Goal: Task Accomplishment & Management: Manage account settings

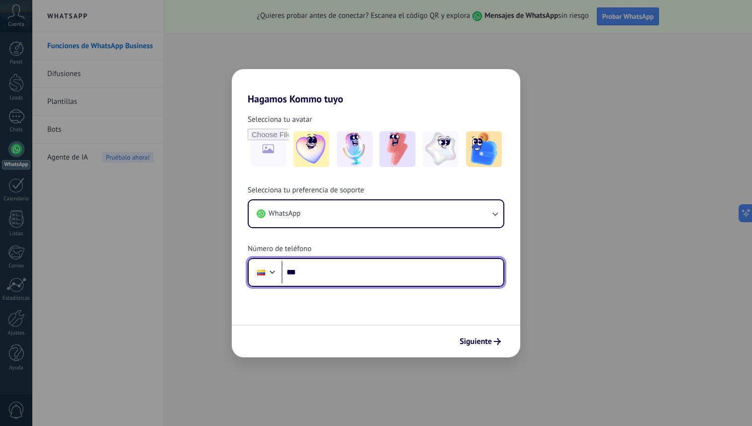
click at [341, 275] on input "***" at bounding box center [393, 272] width 222 height 23
type input "**********"
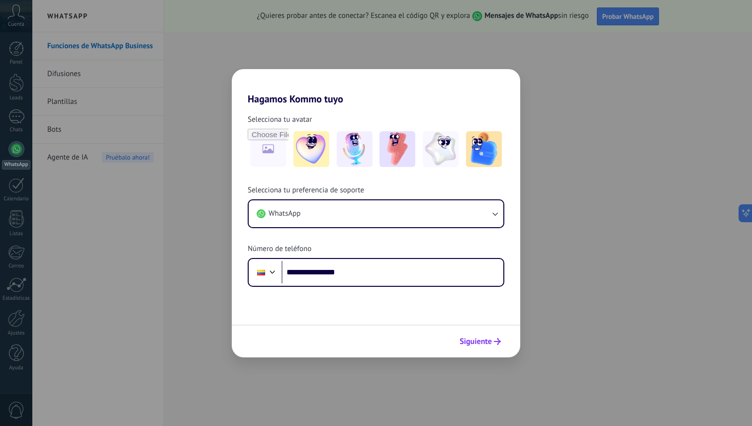
click at [486, 341] on span "Siguiente" at bounding box center [476, 341] width 32 height 7
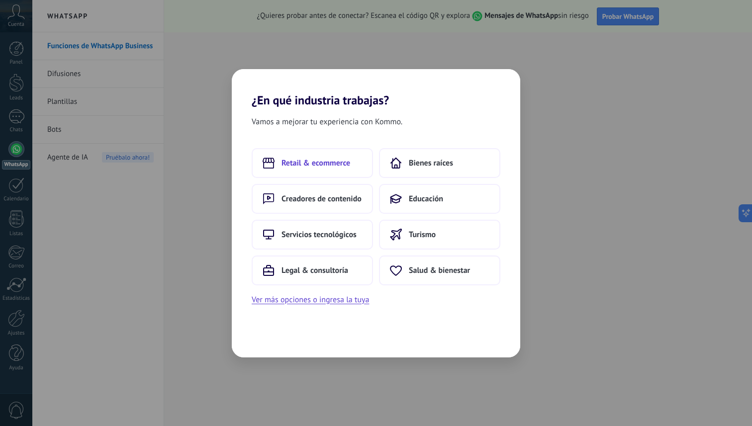
click at [280, 169] on button "Retail & ecommerce" at bounding box center [312, 163] width 121 height 30
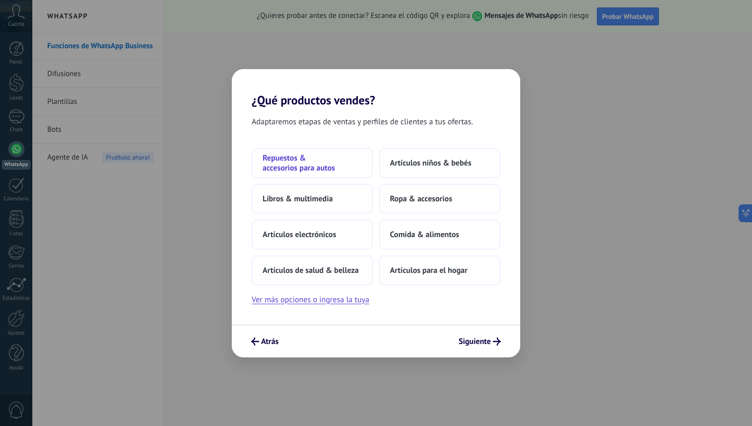
click at [329, 163] on span "Repuestos & accesorios para autos" at bounding box center [312, 163] width 99 height 20
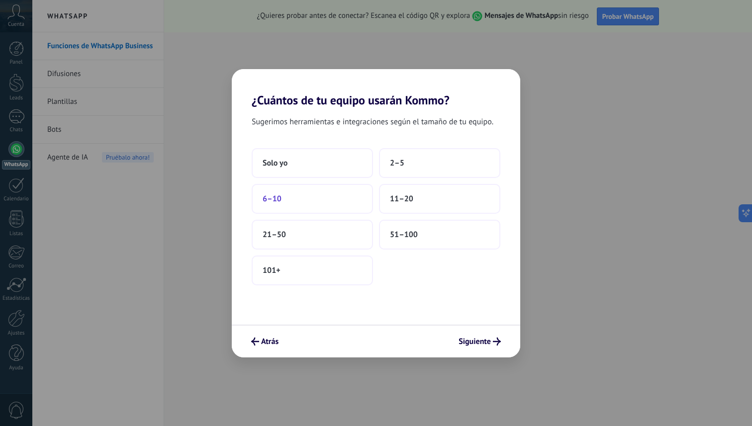
click at [312, 208] on button "6–10" at bounding box center [312, 199] width 121 height 30
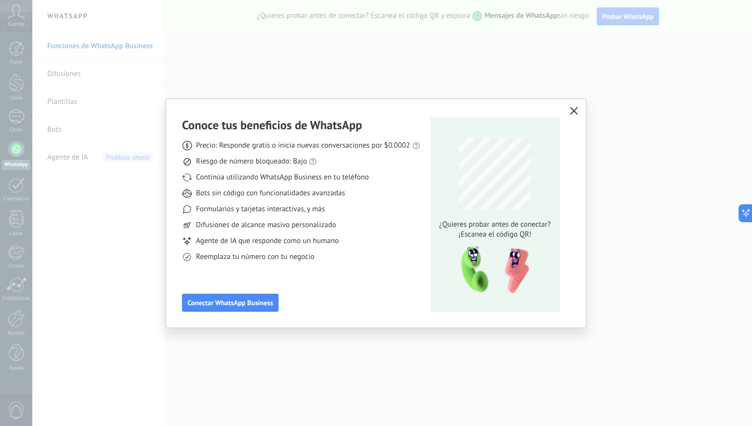
click at [572, 109] on use "button" at bounding box center [573, 110] width 7 height 7
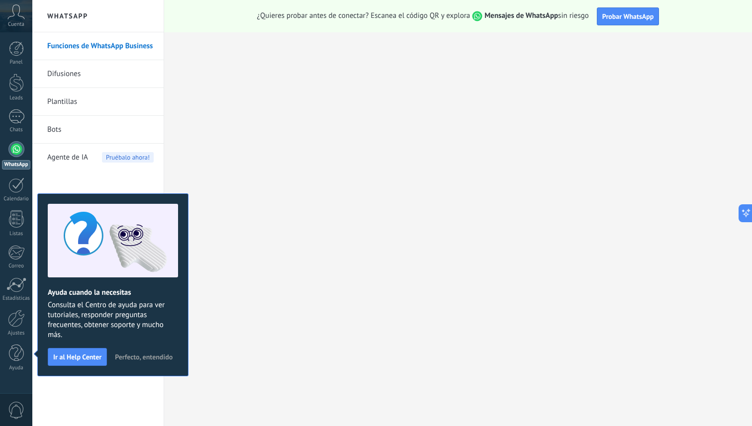
click at [11, 27] on span "Cuenta" at bounding box center [16, 24] width 16 height 6
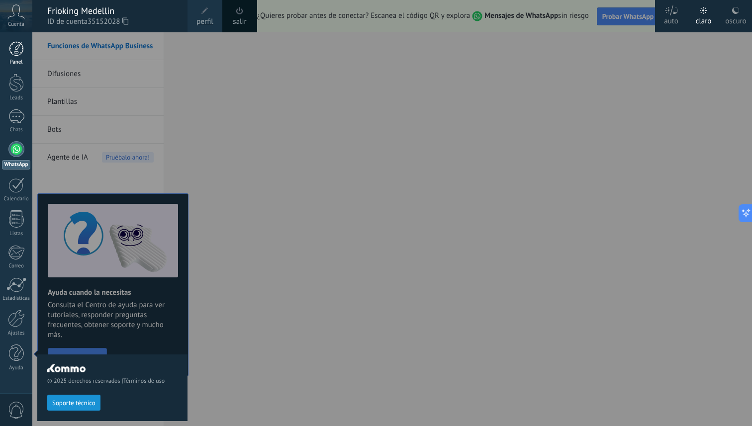
click at [15, 57] on link "Panel" at bounding box center [16, 53] width 32 height 24
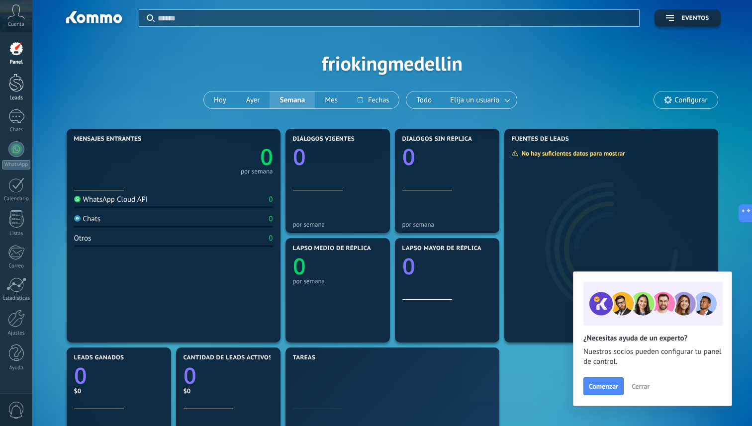
click at [18, 80] on div at bounding box center [16, 83] width 15 height 18
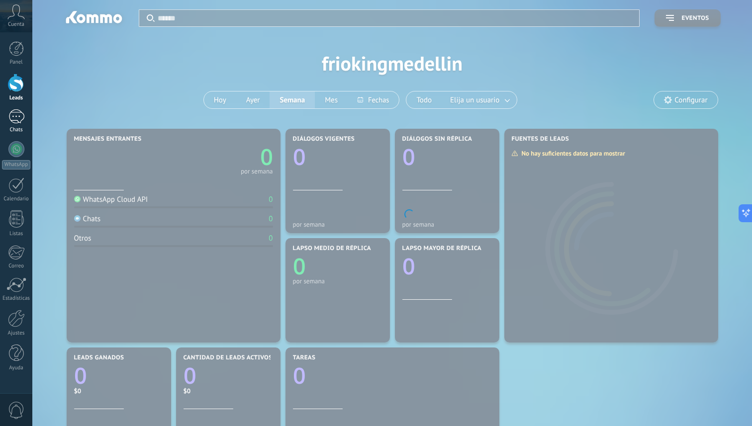
click at [22, 129] on div "Chats" at bounding box center [16, 130] width 29 height 6
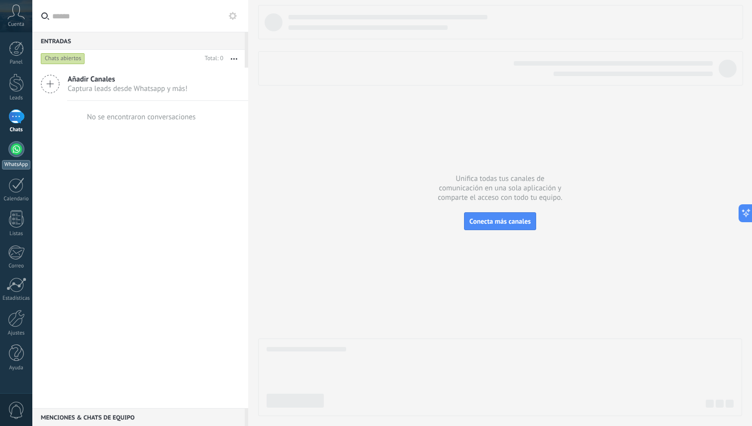
click at [23, 151] on div at bounding box center [16, 149] width 16 height 16
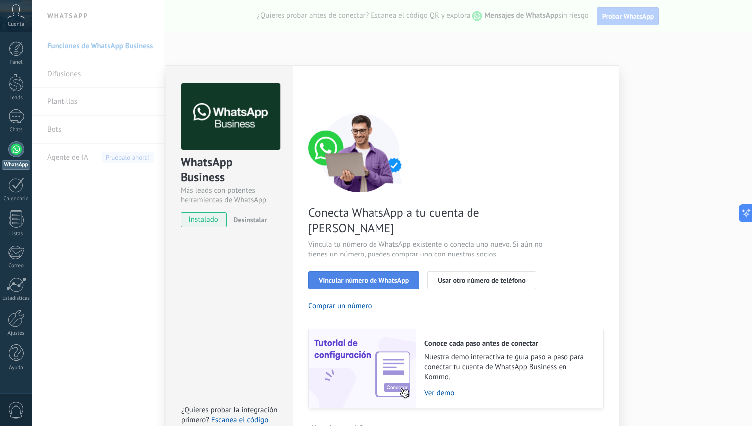
scroll to position [11, 0]
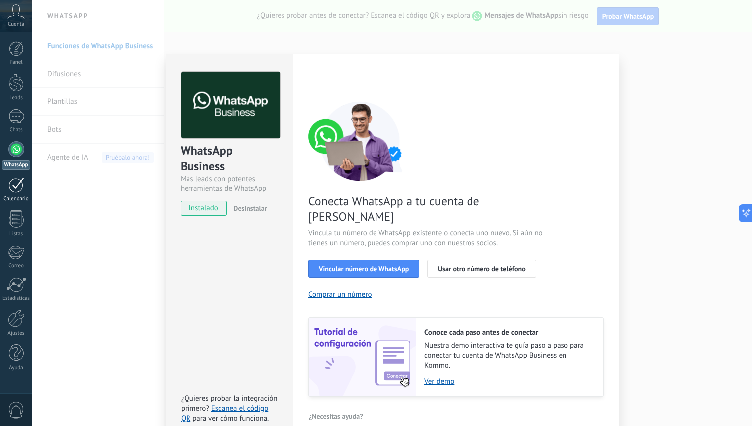
click at [10, 196] on div "Calendario" at bounding box center [16, 199] width 29 height 6
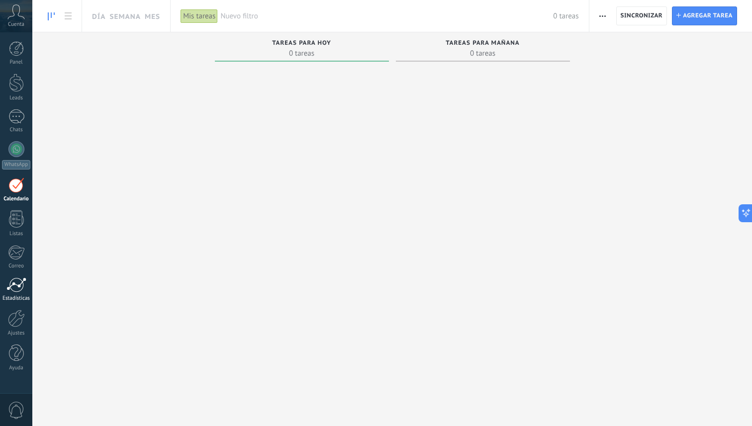
click at [16, 285] on div at bounding box center [16, 285] width 20 height 15
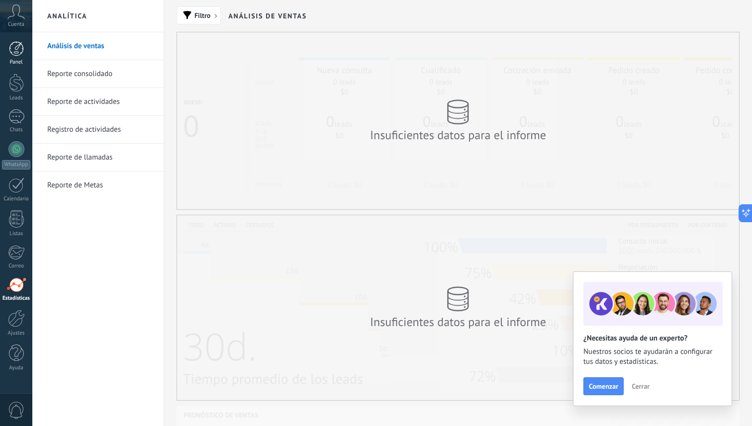
click at [17, 47] on div at bounding box center [16, 48] width 15 height 15
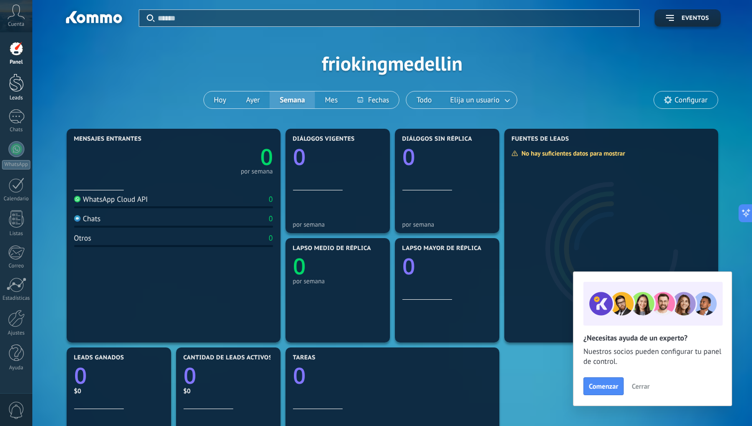
click at [19, 83] on div at bounding box center [16, 83] width 15 height 18
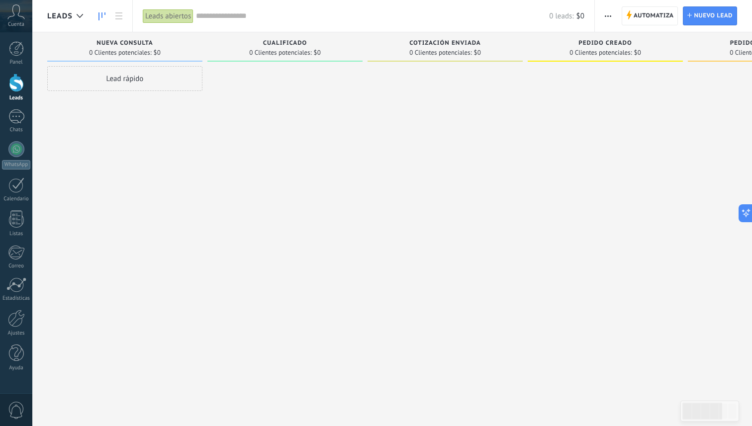
click at [18, 19] on div "Cuenta" at bounding box center [16, 16] width 32 height 32
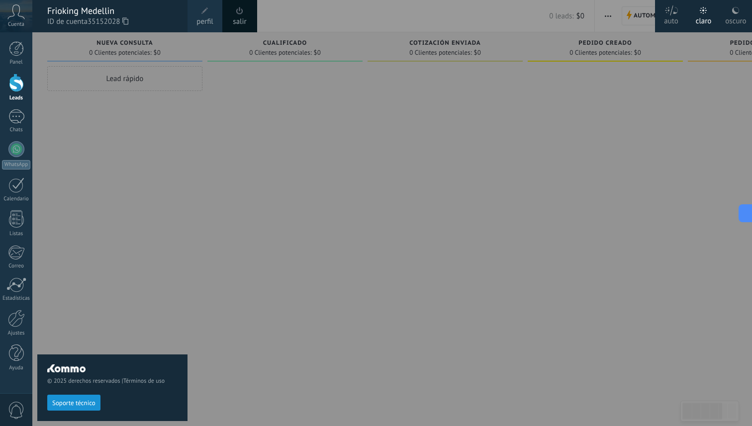
click at [59, 179] on div "© 2025 derechos reservados | Términos de uso Soporte técnico" at bounding box center [112, 229] width 150 height 394
click at [16, 120] on div at bounding box center [16, 116] width 16 height 14
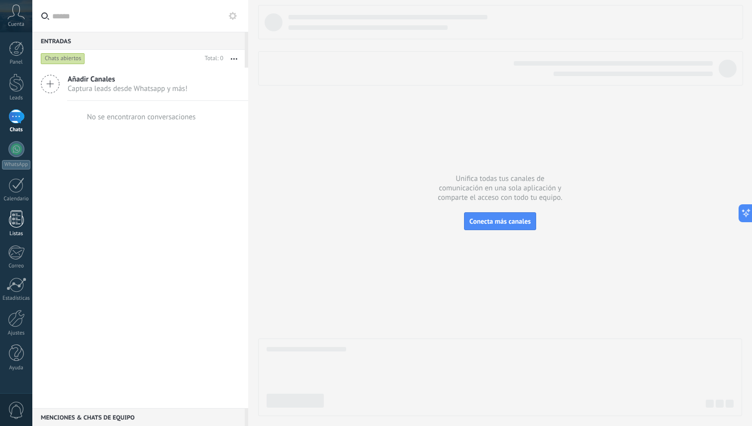
click at [18, 222] on div at bounding box center [16, 218] width 15 height 17
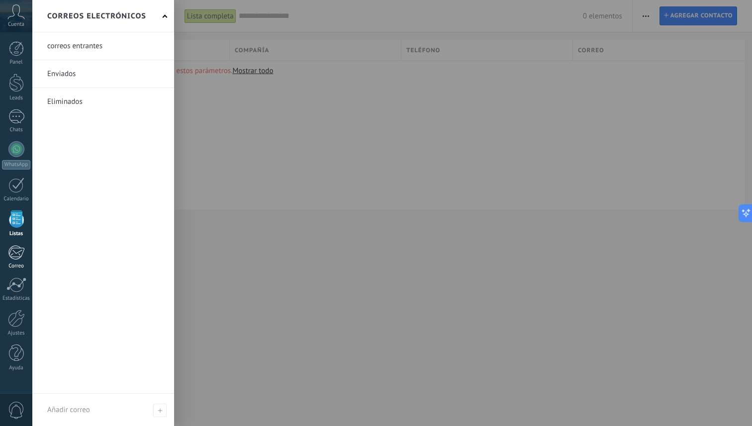
click at [21, 252] on div at bounding box center [16, 252] width 16 height 15
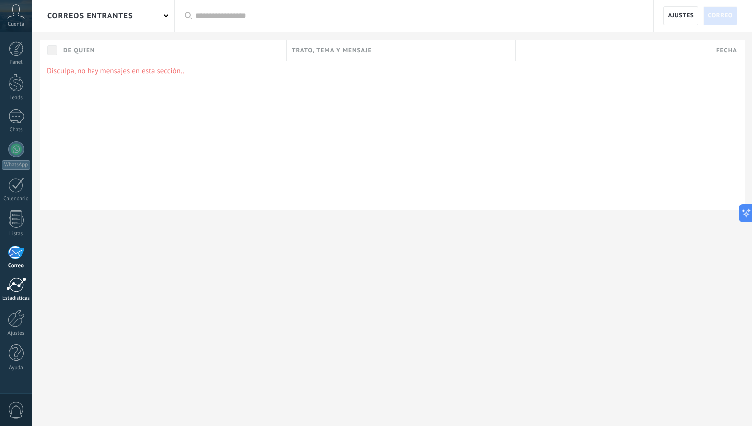
click at [21, 284] on div at bounding box center [16, 285] width 20 height 15
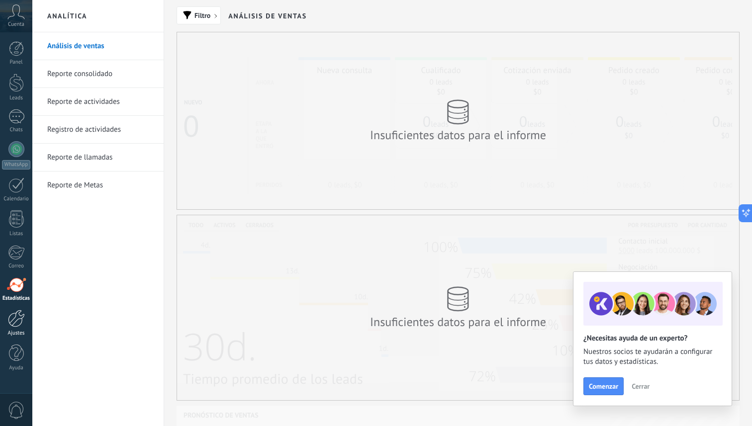
click at [22, 321] on div at bounding box center [16, 318] width 17 height 17
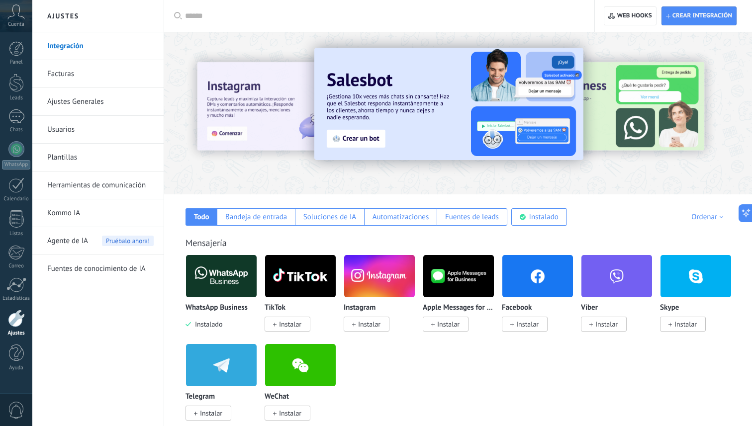
click at [71, 91] on link "Ajustes Generales" at bounding box center [100, 102] width 106 height 28
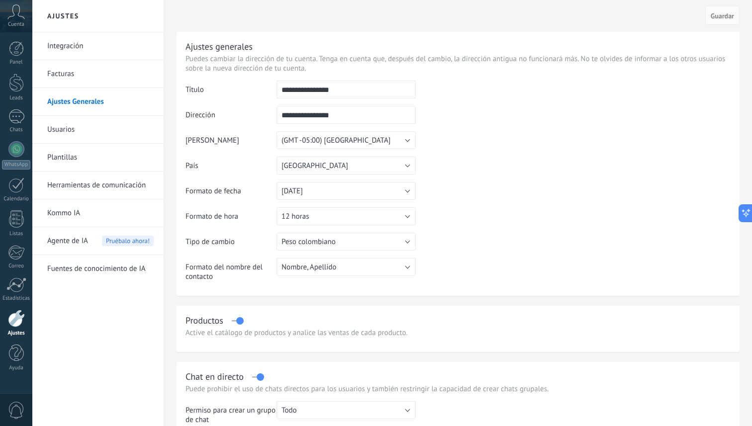
click at [321, 91] on input "**********" at bounding box center [346, 90] width 139 height 18
type input "*"
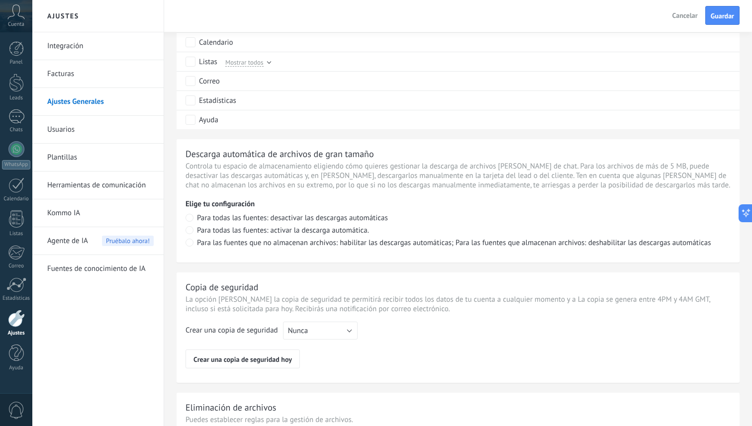
scroll to position [592, 0]
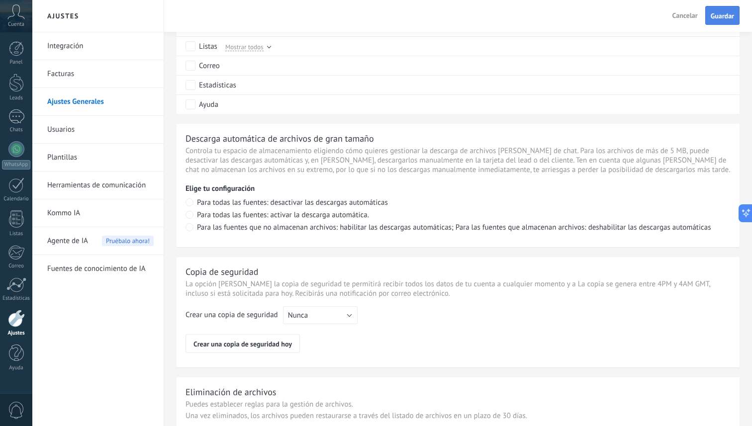
type input "**********"
click at [729, 17] on span "Guardar" at bounding box center [722, 15] width 23 height 7
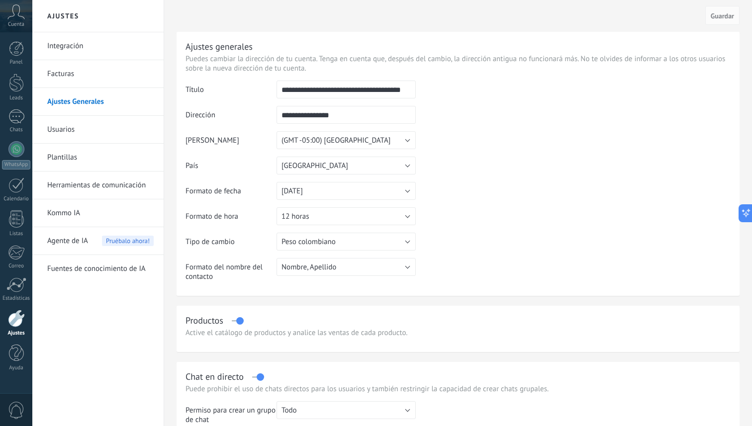
click at [103, 129] on link "Usuarios" at bounding box center [100, 130] width 106 height 28
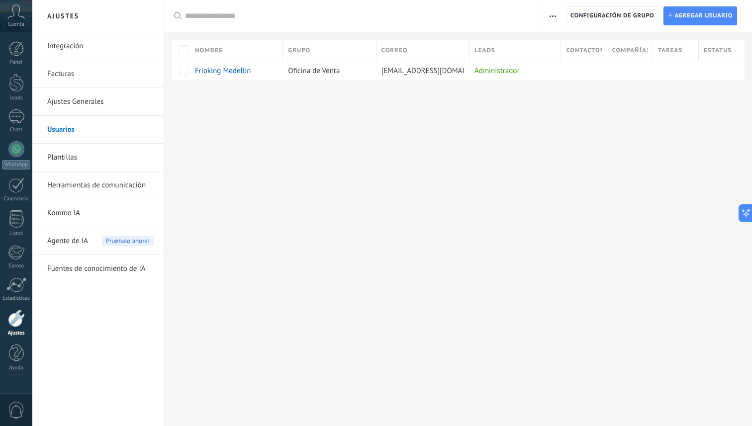
click at [79, 158] on link "Plantillas" at bounding box center [100, 158] width 106 height 28
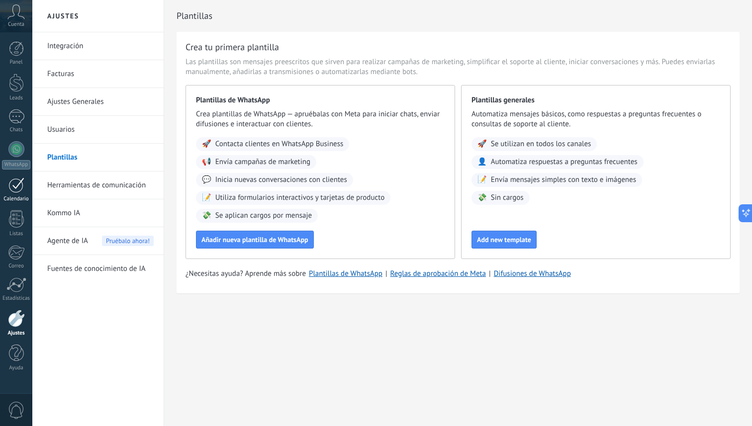
click at [24, 192] on link "Calendario" at bounding box center [16, 190] width 32 height 25
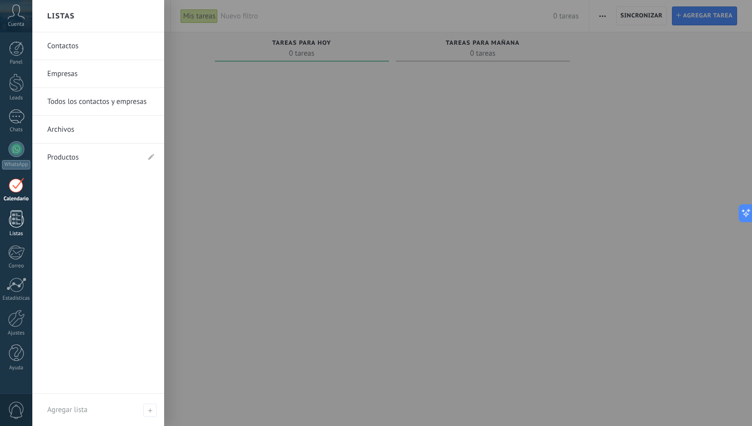
click at [14, 234] on div "Listas" at bounding box center [16, 234] width 29 height 6
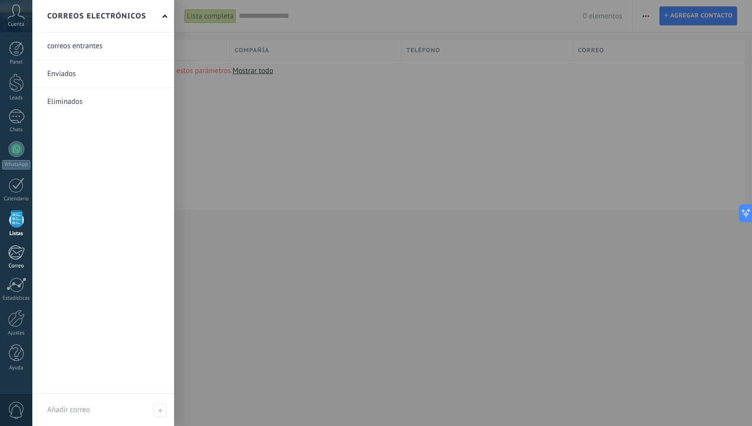
click at [27, 256] on link "Correo" at bounding box center [16, 257] width 32 height 24
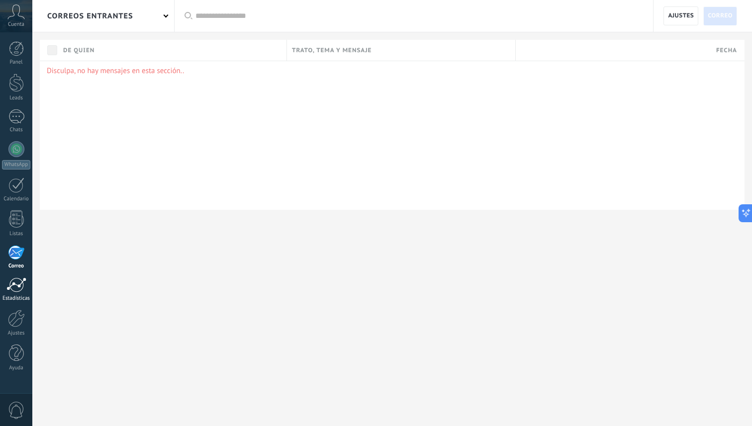
click at [24, 287] on div at bounding box center [16, 285] width 20 height 15
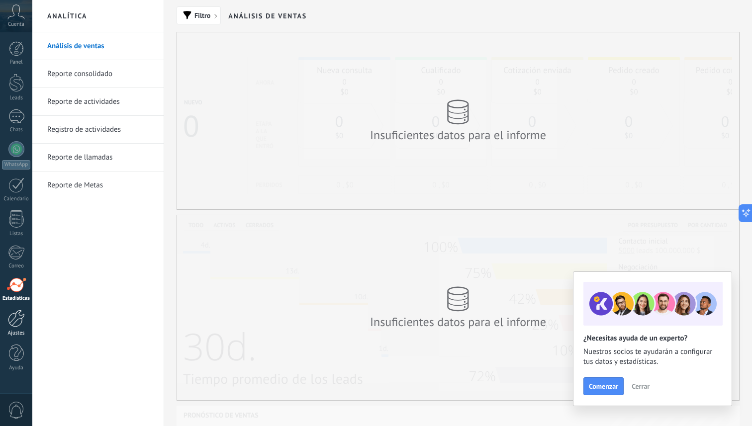
click at [21, 317] on div at bounding box center [16, 318] width 17 height 17
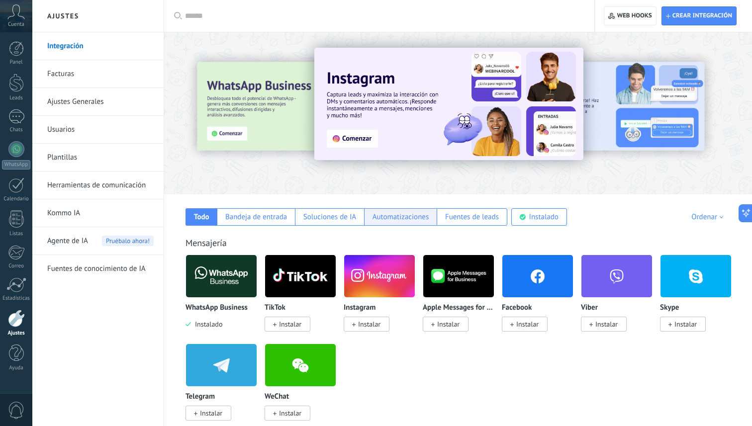
click at [391, 222] on div "Automatizaciones" at bounding box center [400, 216] width 73 height 17
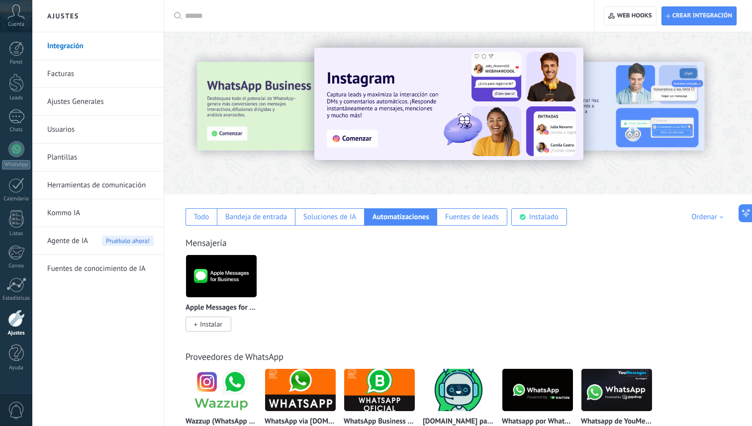
click at [15, 24] on span "Cuenta" at bounding box center [16, 24] width 16 height 6
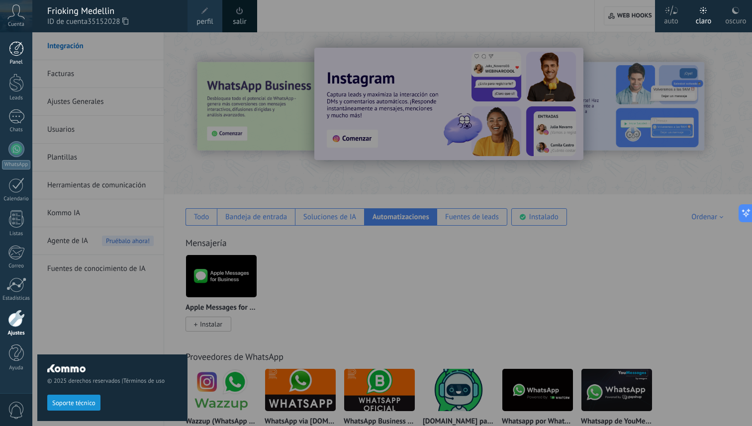
click at [20, 49] on div at bounding box center [16, 48] width 15 height 15
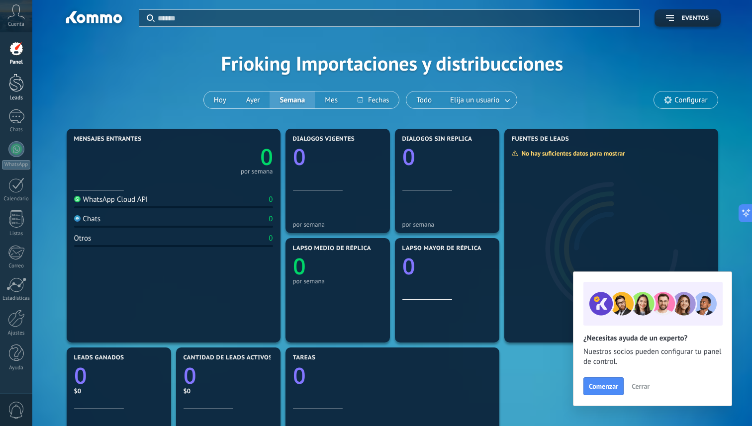
click at [19, 76] on div at bounding box center [16, 83] width 15 height 18
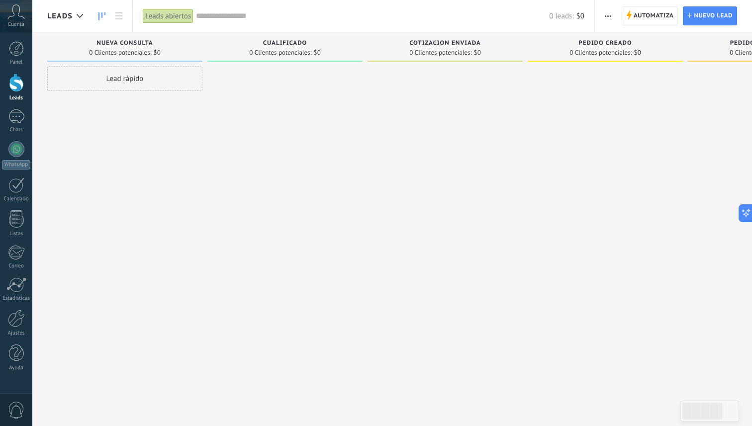
click at [604, 22] on button "button" at bounding box center [608, 15] width 14 height 19
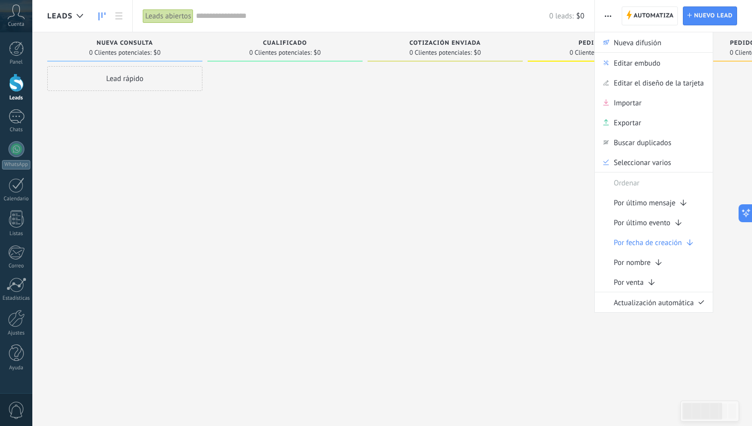
click at [608, 20] on span "button" at bounding box center [608, 15] width 6 height 19
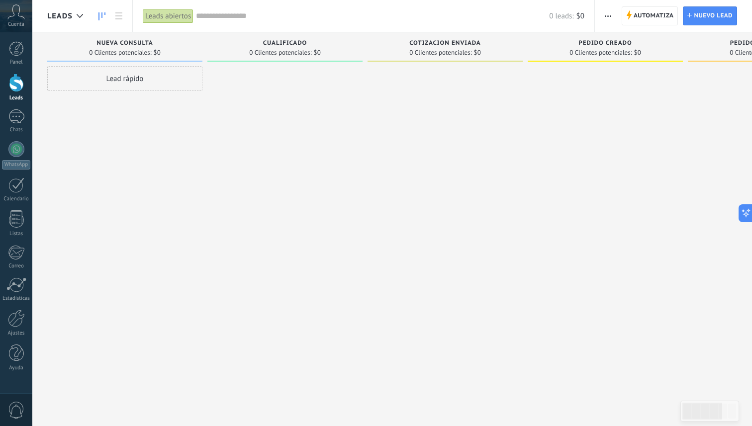
click at [610, 6] on span "button" at bounding box center [608, 15] width 6 height 19
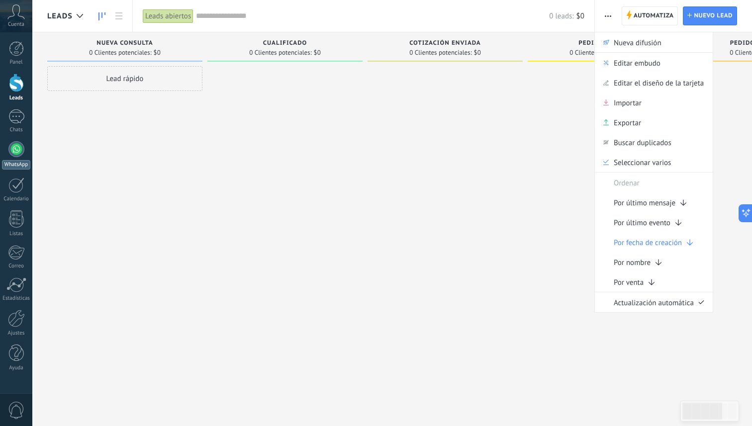
click at [18, 146] on div at bounding box center [16, 149] width 16 height 16
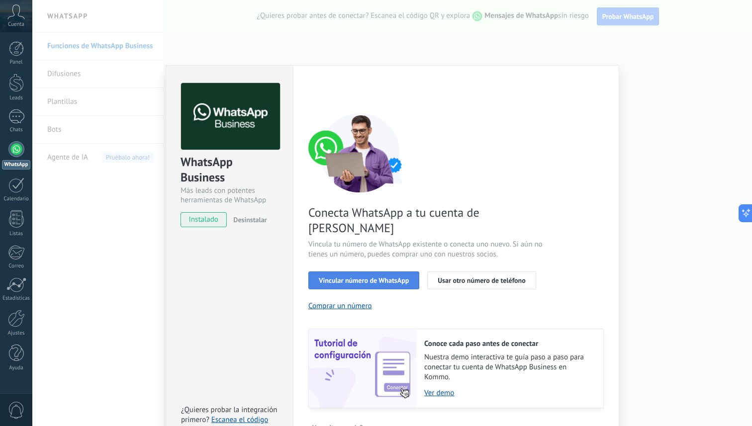
click at [328, 277] on span "Vincular número de WhatsApp" at bounding box center [364, 280] width 90 height 7
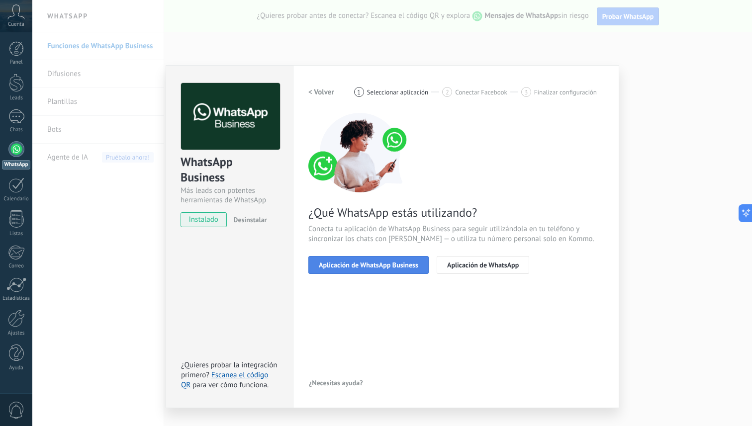
click at [356, 266] on span "Aplicación de WhatsApp Business" at bounding box center [368, 265] width 99 height 7
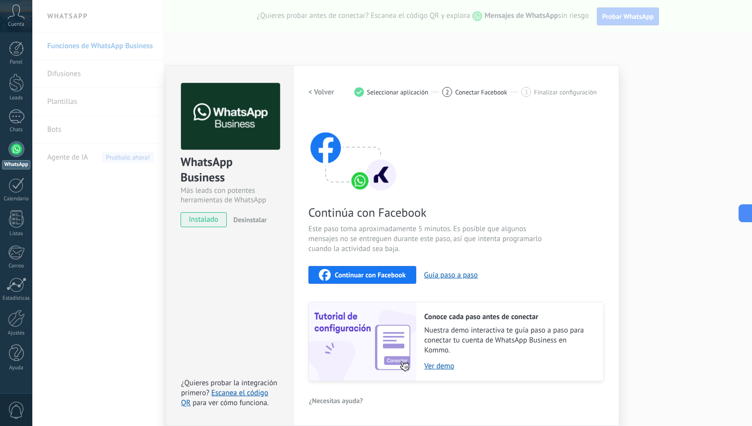
click at [378, 277] on span "Continuar con Facebook" at bounding box center [370, 275] width 71 height 7
click at [439, 364] on link "Ver demo" at bounding box center [508, 366] width 169 height 9
click at [377, 280] on div "Continuar con Facebook" at bounding box center [362, 275] width 87 height 12
click at [384, 273] on span "Continuar con Facebook" at bounding box center [370, 275] width 71 height 7
